Goal: Transaction & Acquisition: Obtain resource

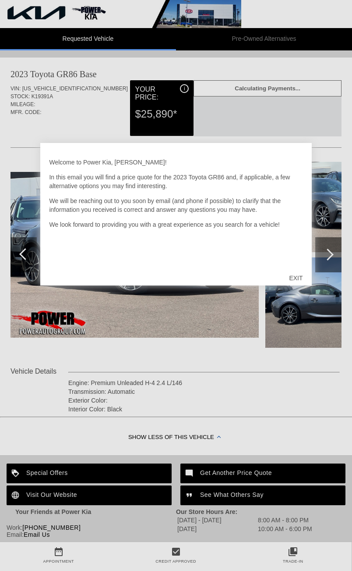
scroll to position [0, 0]
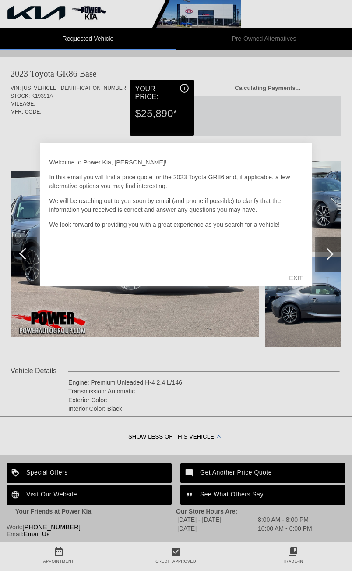
click at [298, 269] on div "EXIT" at bounding box center [295, 278] width 31 height 26
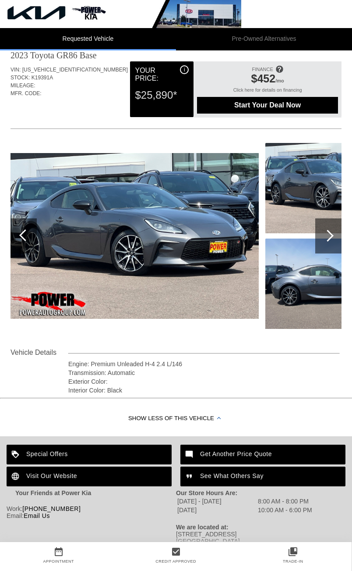
scroll to position [43, 0]
click at [326, 218] on div at bounding box center [329, 235] width 26 height 35
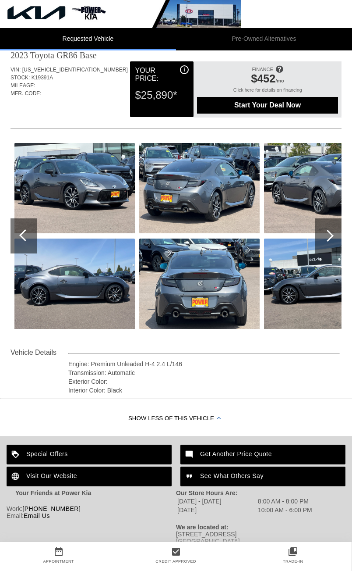
click at [324, 218] on div at bounding box center [329, 235] width 26 height 35
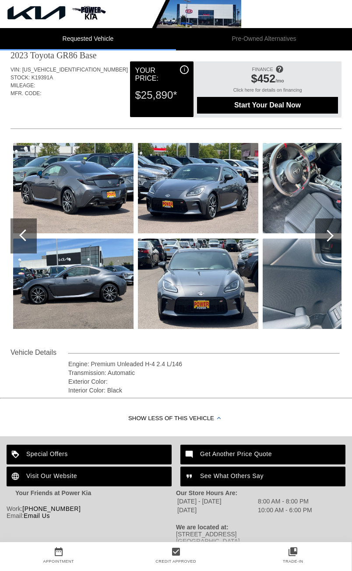
click at [339, 218] on div at bounding box center [329, 235] width 26 height 35
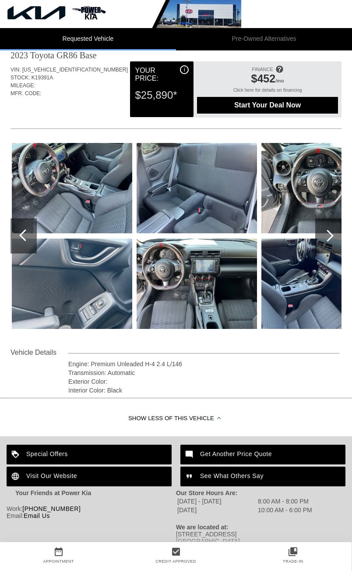
click at [336, 218] on div at bounding box center [329, 235] width 26 height 35
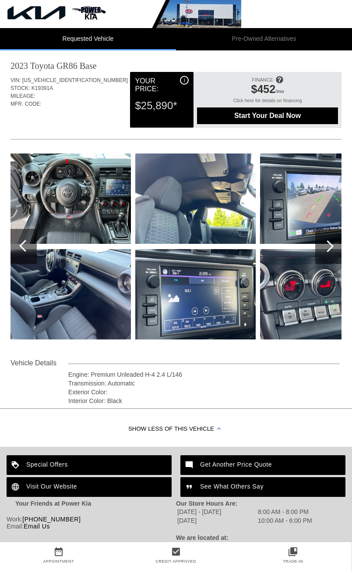
scroll to position [0, 0]
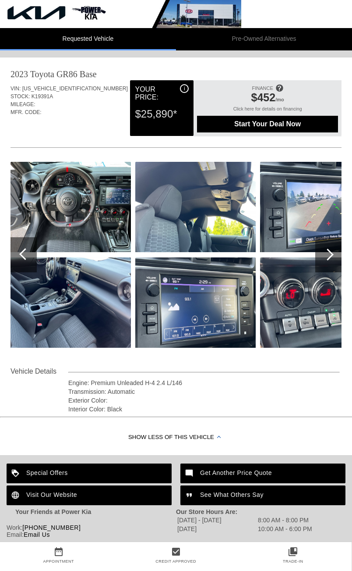
click at [322, 124] on span "Start Your Deal Now" at bounding box center [267, 124] width 127 height 8
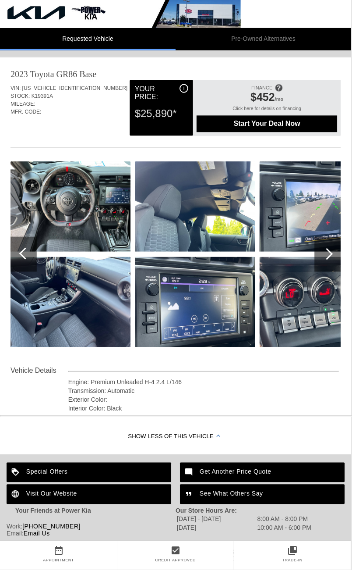
click at [284, 43] on li "Pre-Owned Alternatives" at bounding box center [264, 39] width 176 height 22
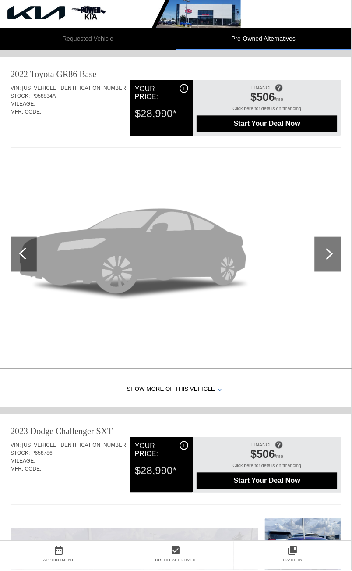
click at [326, 272] on div at bounding box center [329, 254] width 26 height 35
click at [127, 39] on li "Requested Vehicle" at bounding box center [88, 39] width 176 height 22
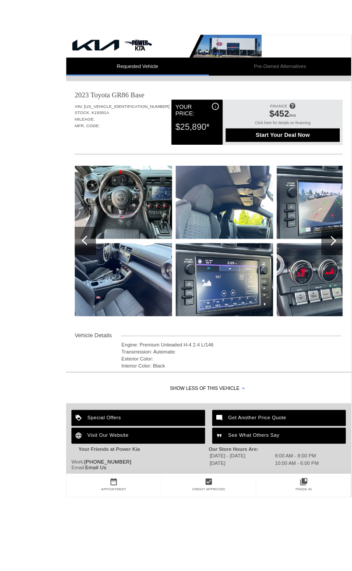
scroll to position [41, 0]
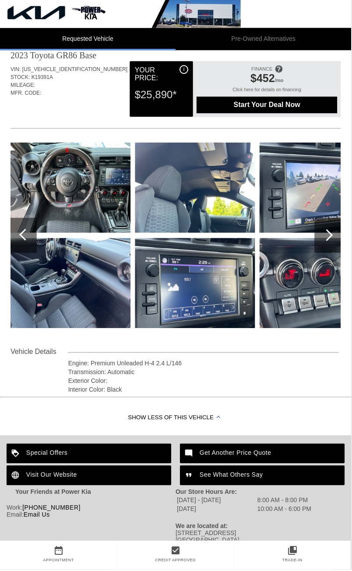
click at [306, 556] on icon "collections_bookmark" at bounding box center [292, 551] width 117 height 11
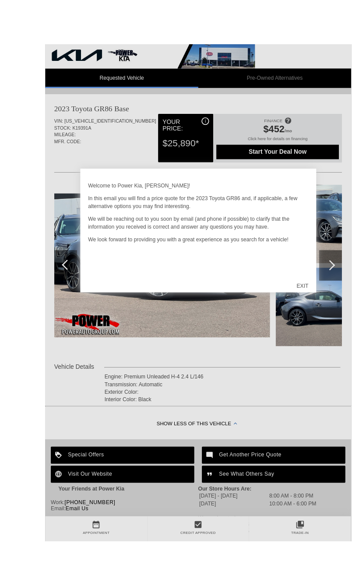
scroll to position [10, 0]
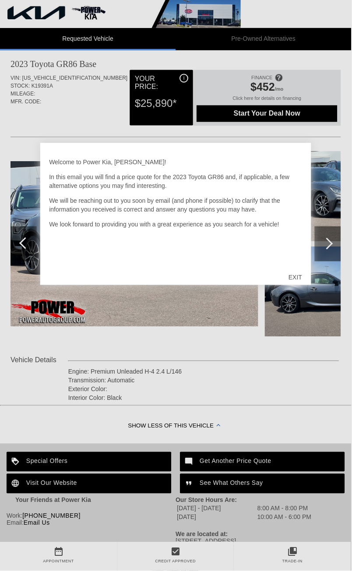
click at [301, 280] on div "EXIT" at bounding box center [295, 278] width 31 height 26
